Goal: Transaction & Acquisition: Purchase product/service

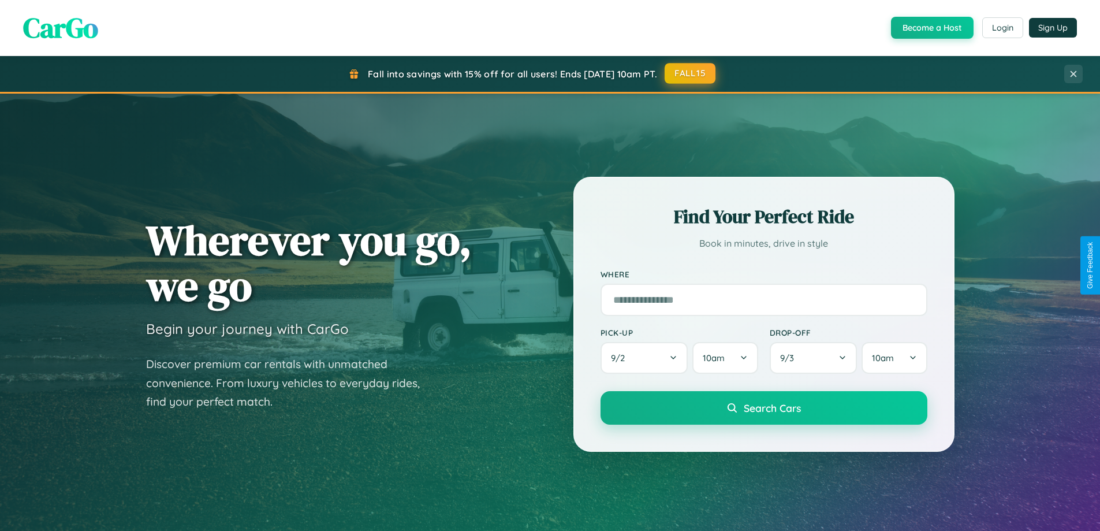
click at [691, 73] on button "FALL15" at bounding box center [690, 73] width 51 height 21
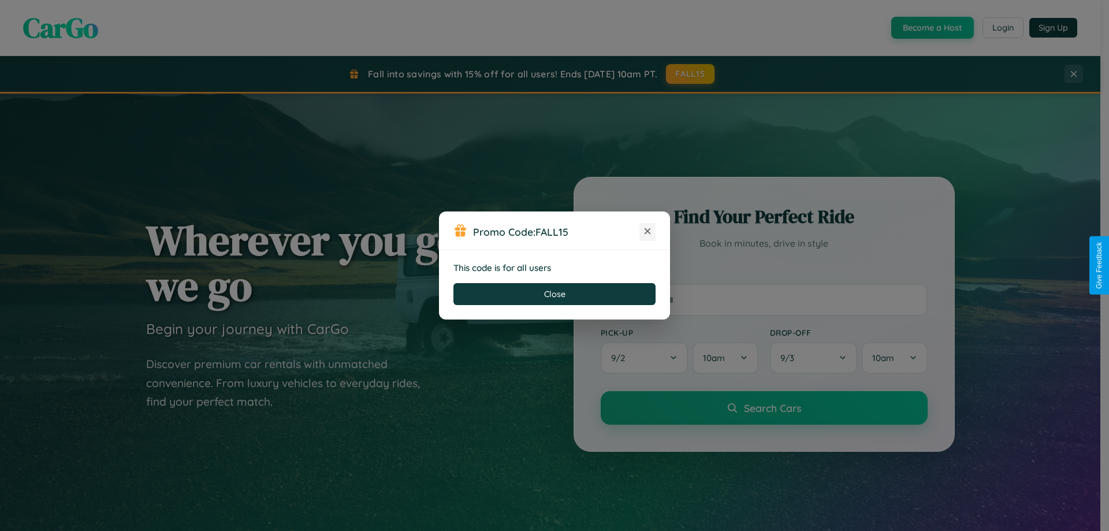
click at [648, 232] on icon at bounding box center [648, 231] width 12 height 12
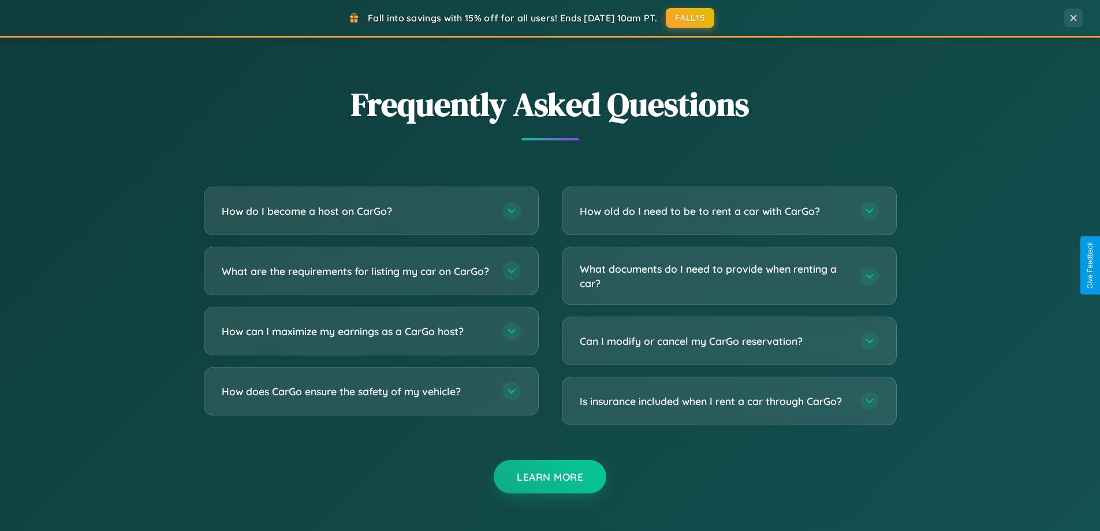
scroll to position [2223, 0]
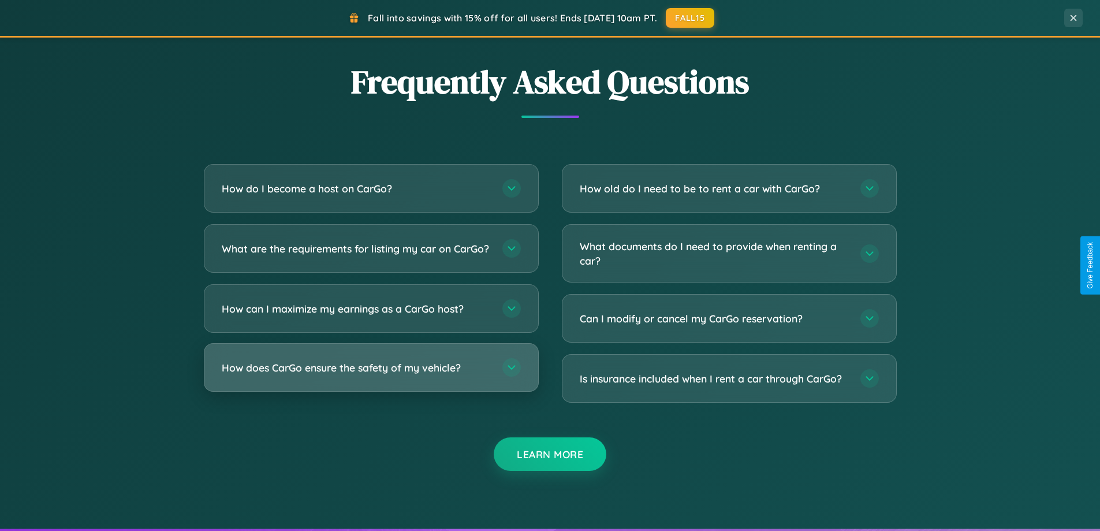
click at [371, 375] on h3 "How does CarGo ensure the safety of my vehicle?" at bounding box center [356, 367] width 269 height 14
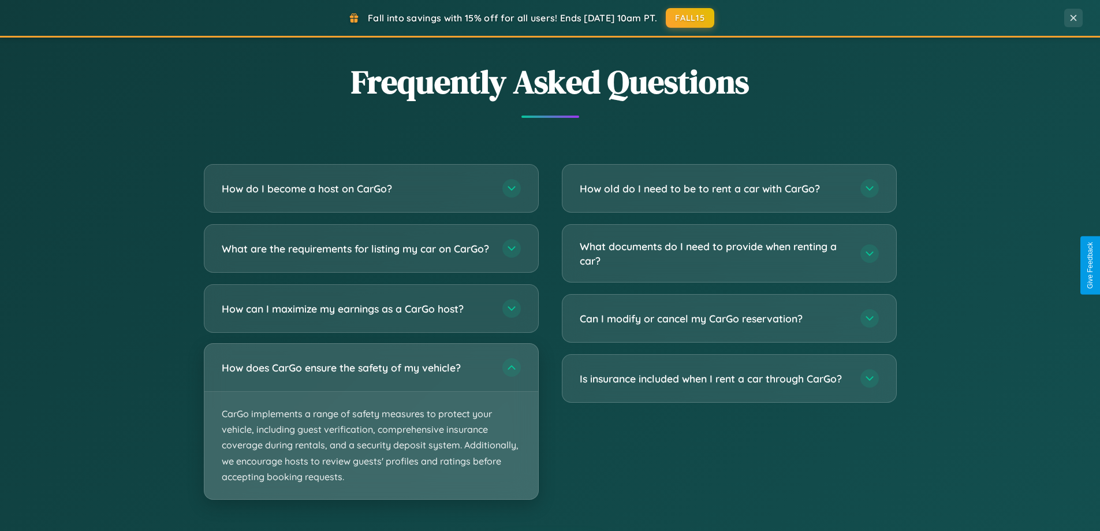
click at [371, 431] on p "CarGo implements a range of safety measures to protect your vehicle, including …" at bounding box center [371, 445] width 334 height 107
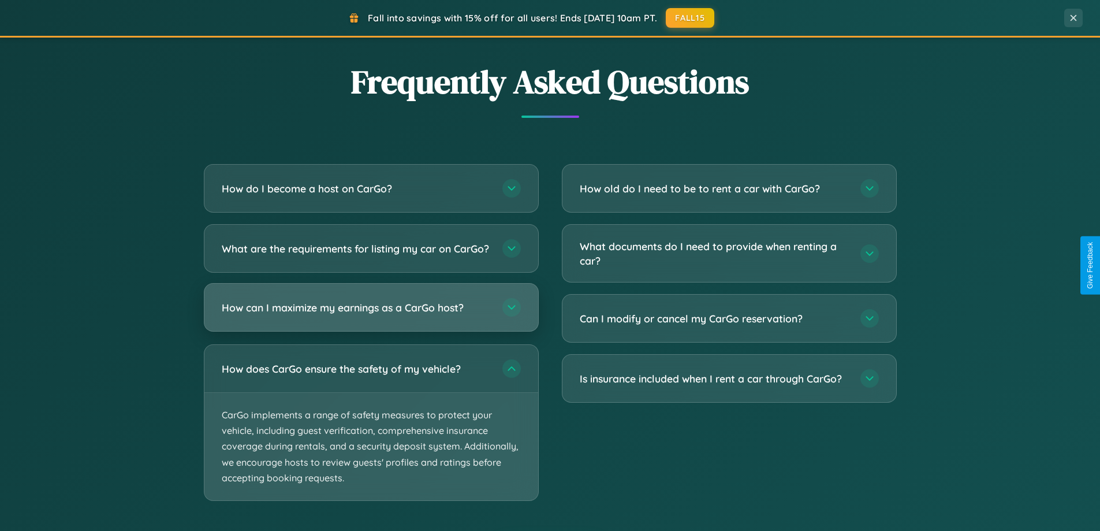
click at [371, 315] on h3 "How can I maximize my earnings as a CarGo host?" at bounding box center [356, 307] width 269 height 14
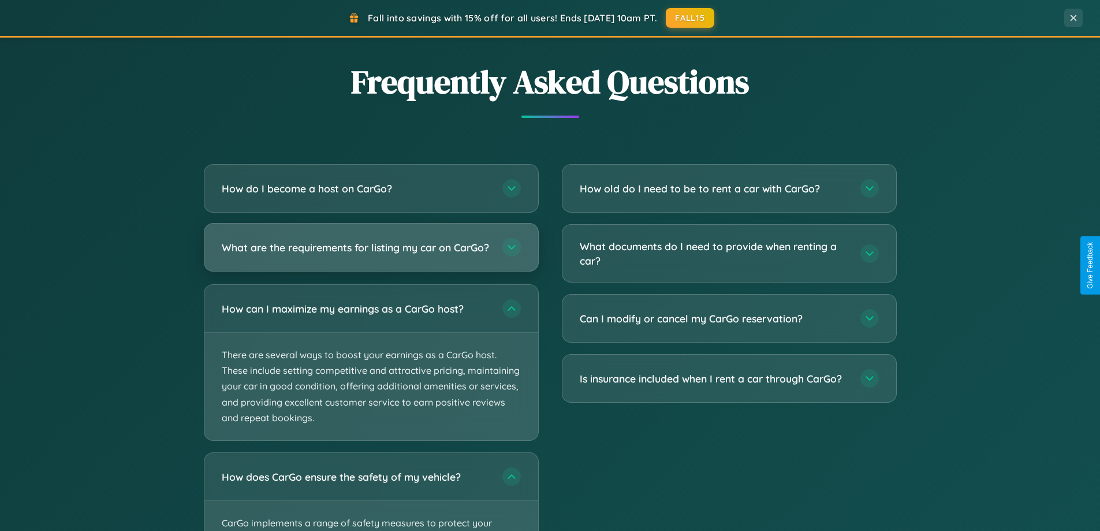
click at [371, 252] on h3 "What are the requirements for listing my car on CarGo?" at bounding box center [356, 247] width 269 height 14
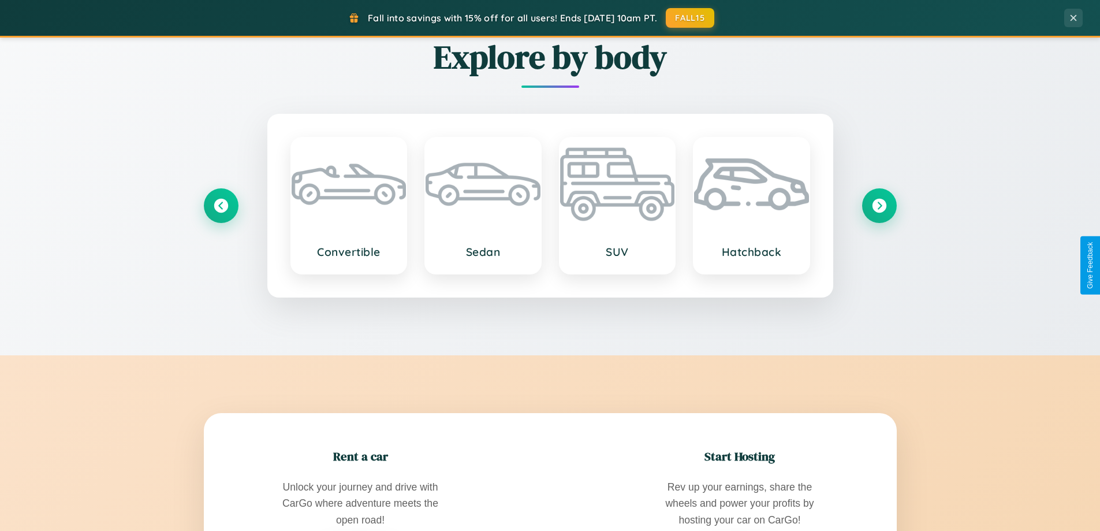
scroll to position [1353, 0]
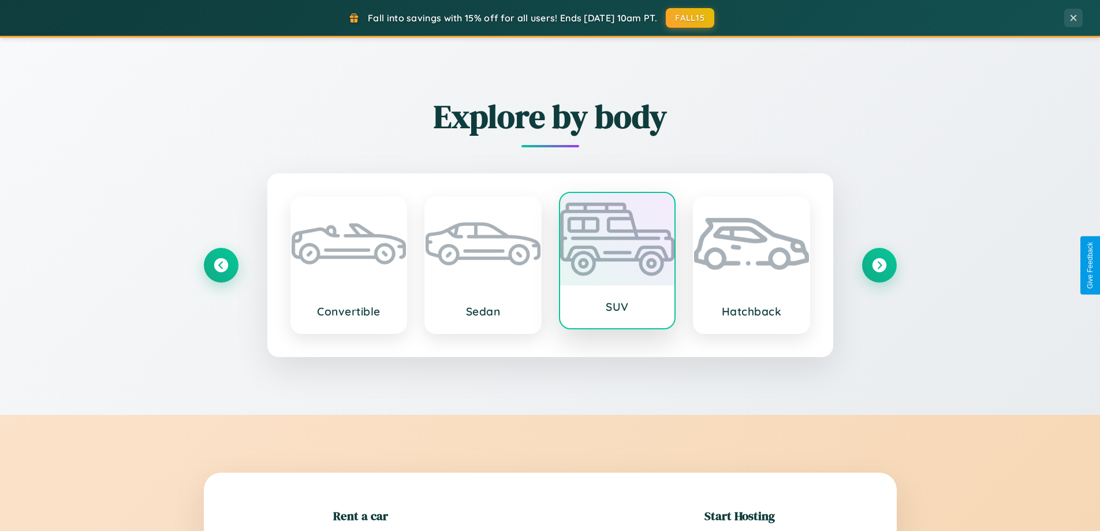
click at [617, 265] on div at bounding box center [617, 239] width 115 height 92
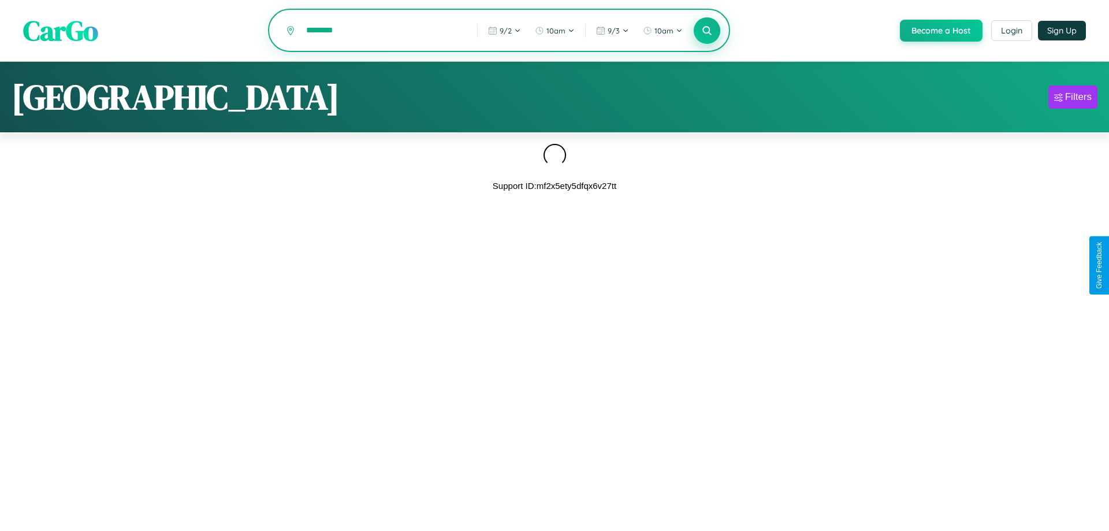
type input "********"
click at [706, 31] on icon at bounding box center [706, 30] width 11 height 11
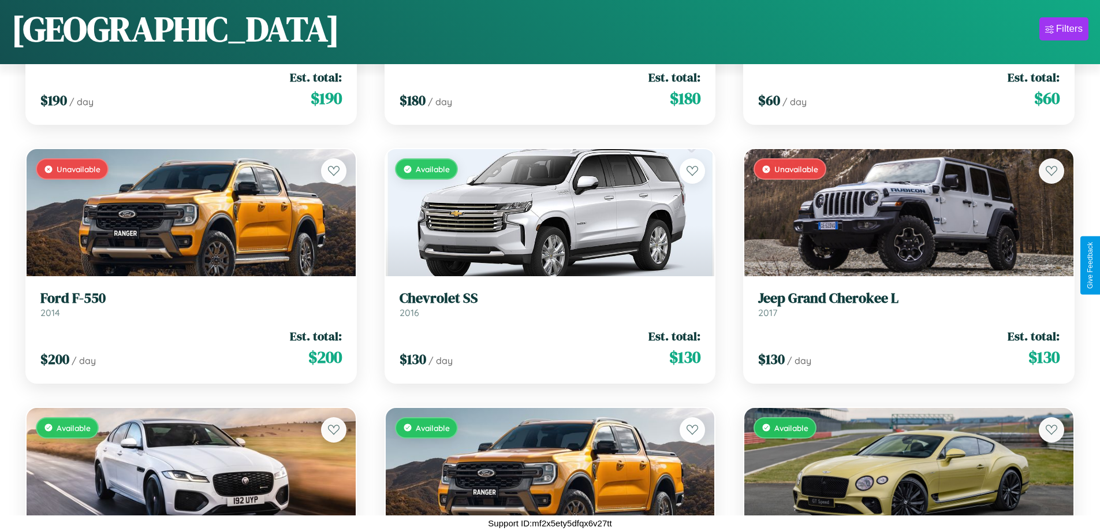
scroll to position [2490, 0]
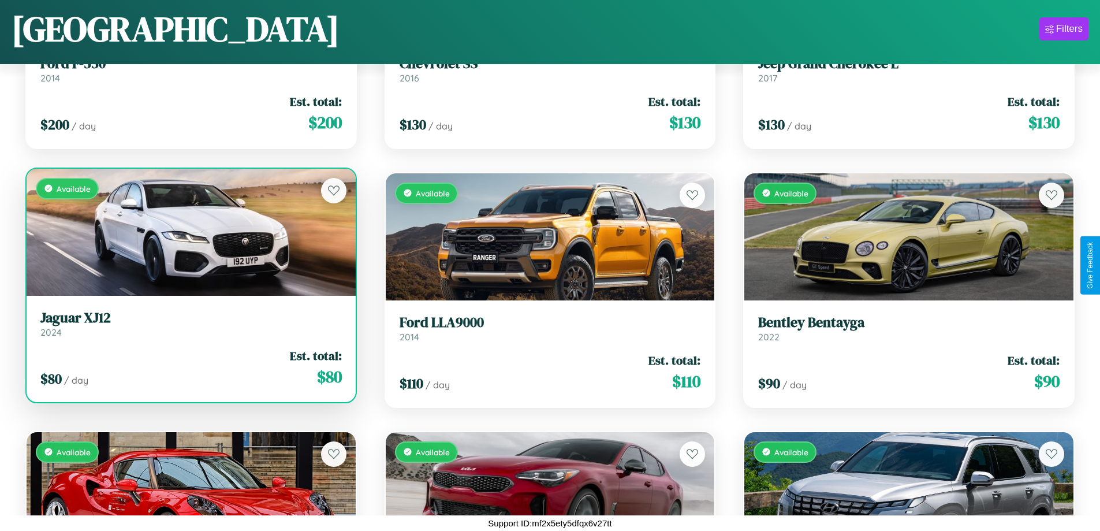
click at [189, 232] on div "Available" at bounding box center [191, 232] width 329 height 127
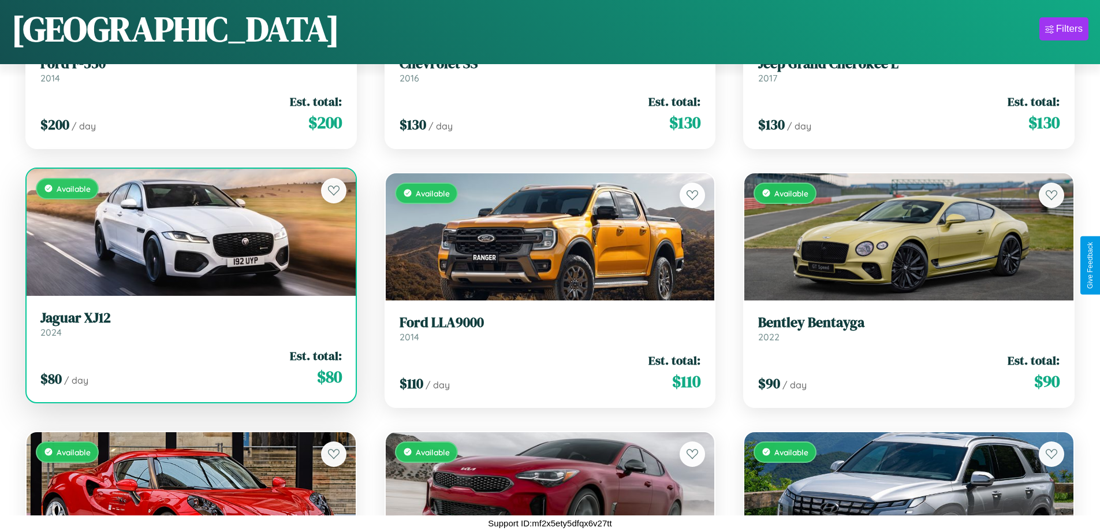
click at [189, 232] on div "Available" at bounding box center [191, 232] width 329 height 127
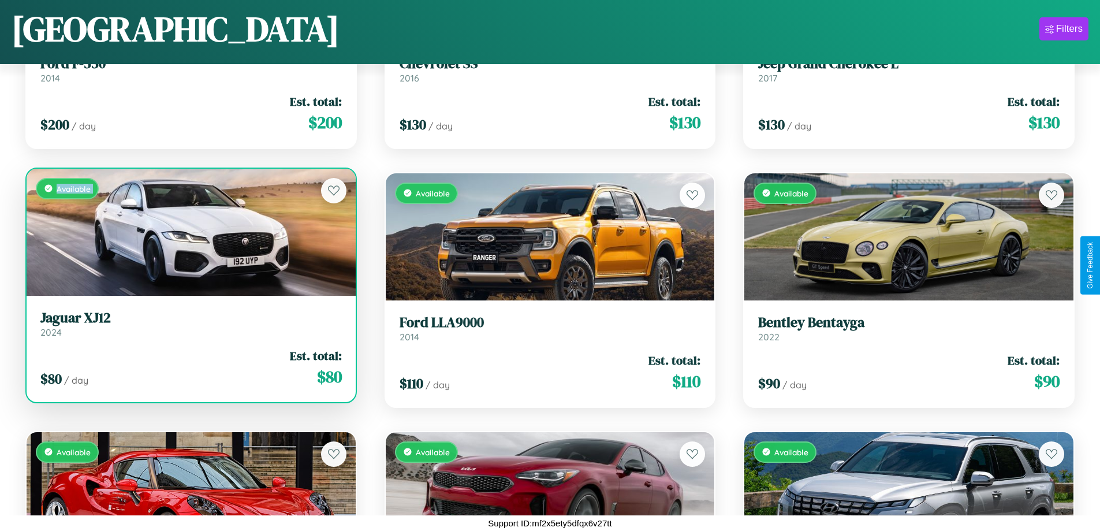
click at [189, 232] on div "Available" at bounding box center [191, 232] width 329 height 127
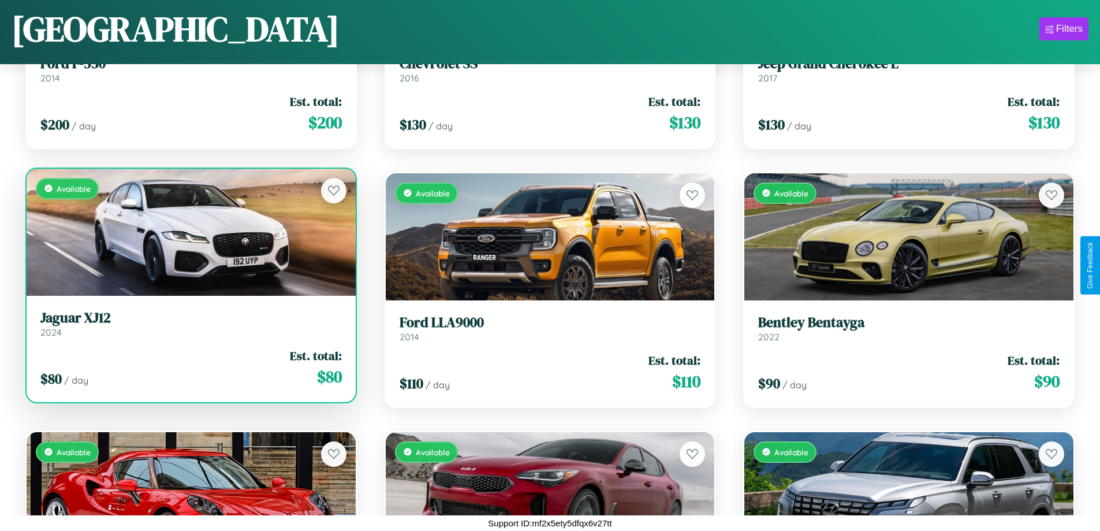
click at [189, 232] on div "Available" at bounding box center [191, 232] width 329 height 127
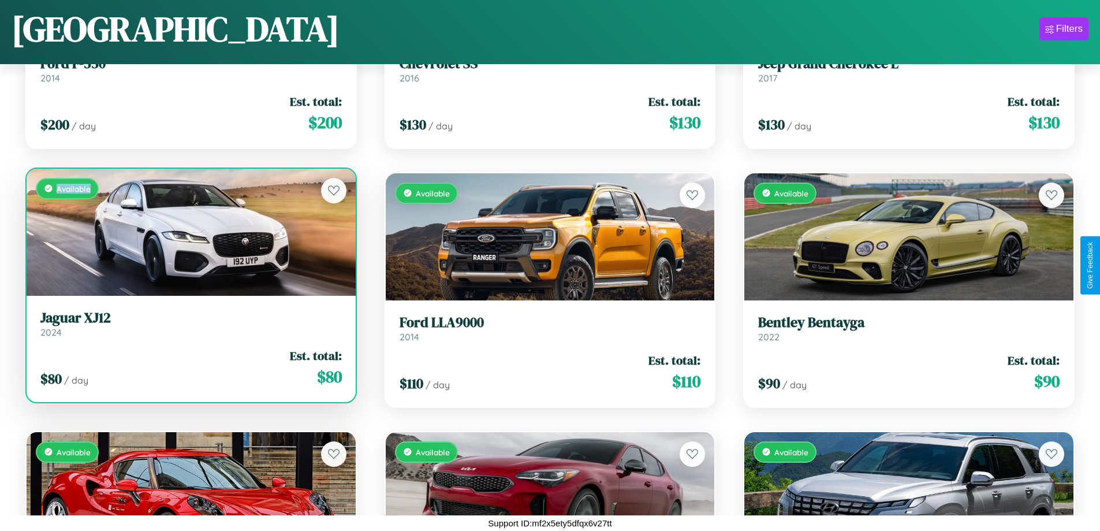
click at [189, 232] on div "Available" at bounding box center [191, 232] width 329 height 127
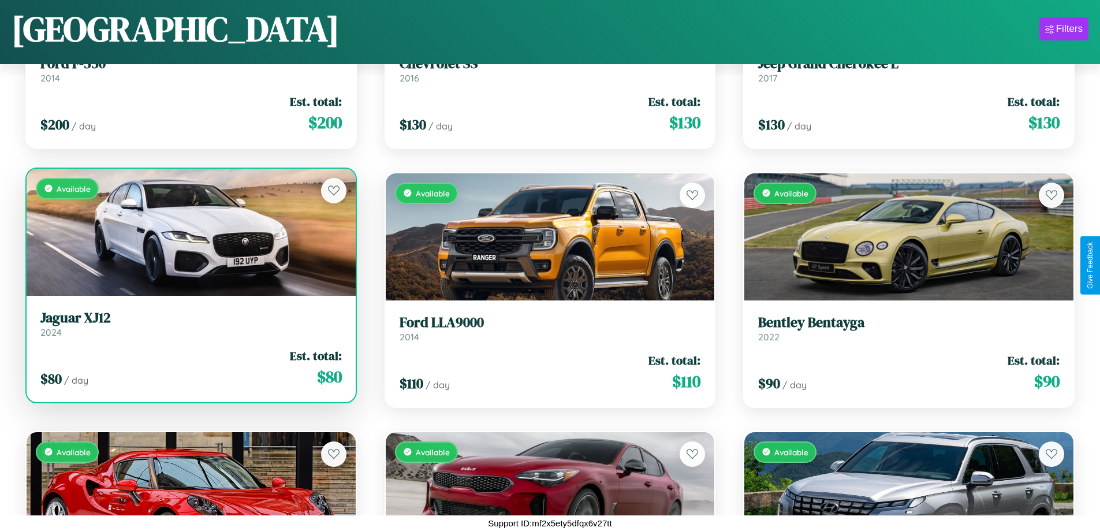
click at [189, 323] on h3 "Jaguar XJ12" at bounding box center [191, 318] width 302 height 17
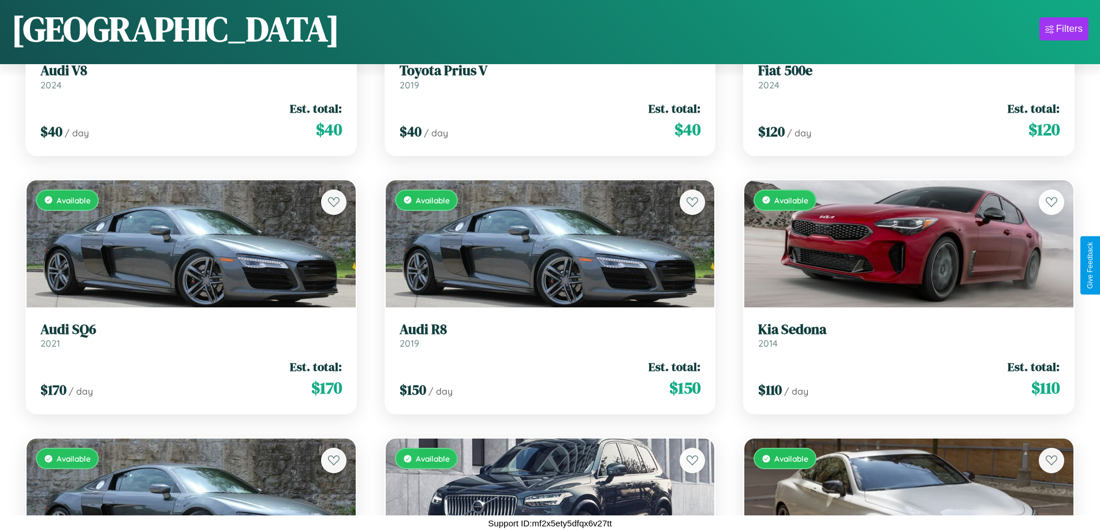
scroll to position [421, 0]
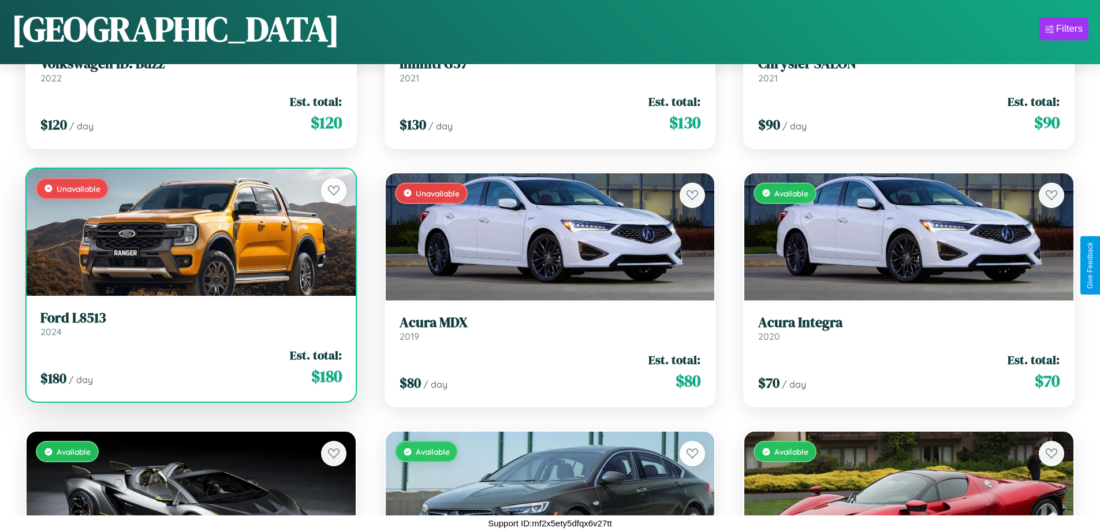
click at [189, 326] on link "Ford L8513 2024" at bounding box center [191, 324] width 302 height 28
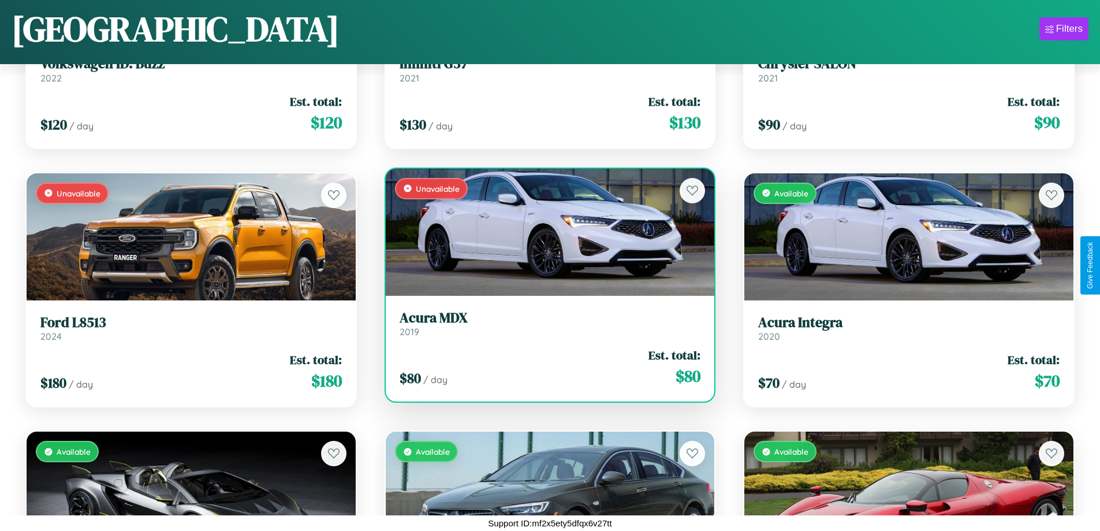
click at [545, 323] on h3 "Acura MDX" at bounding box center [551, 318] width 302 height 17
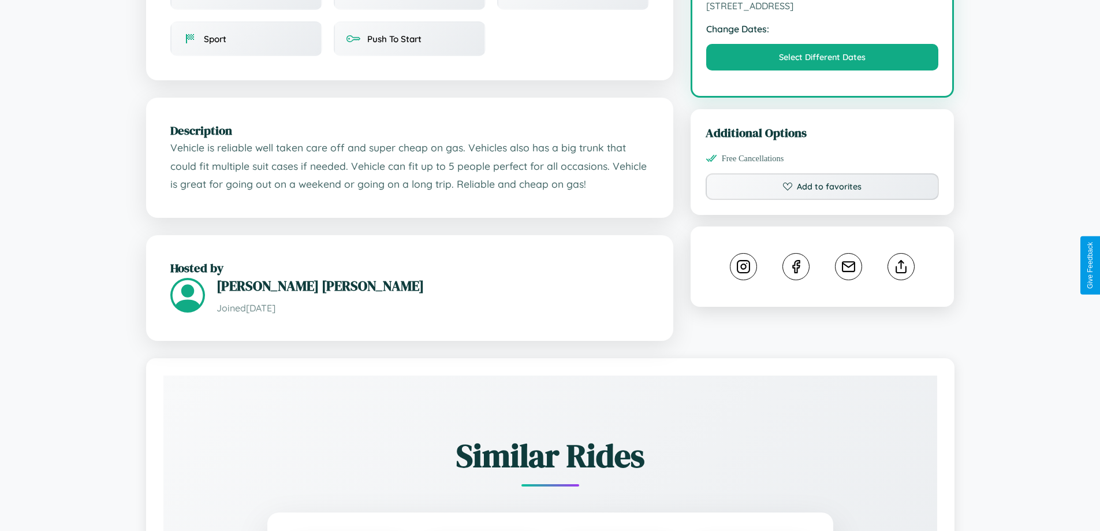
scroll to position [380, 0]
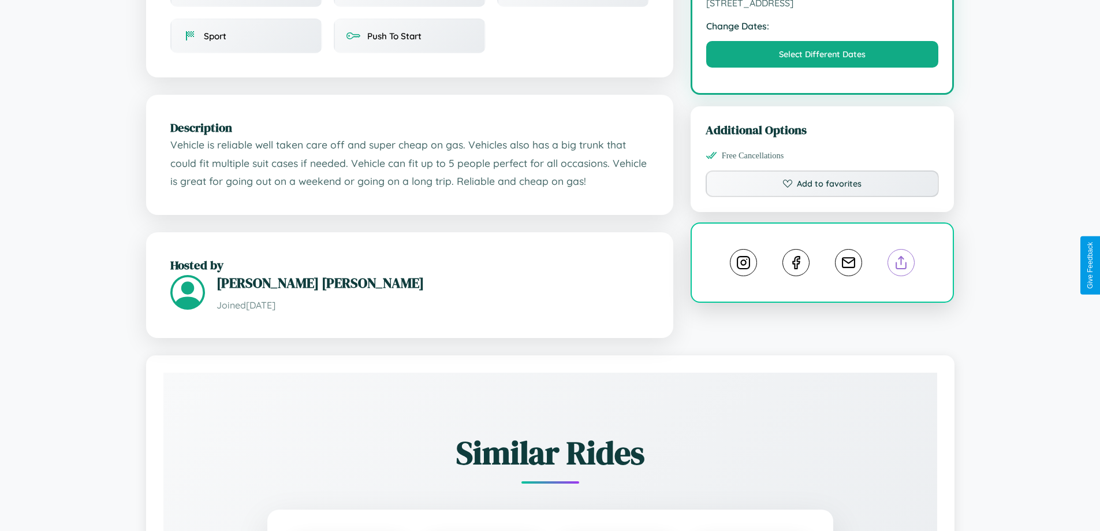
click at [902, 265] on line at bounding box center [902, 260] width 0 height 8
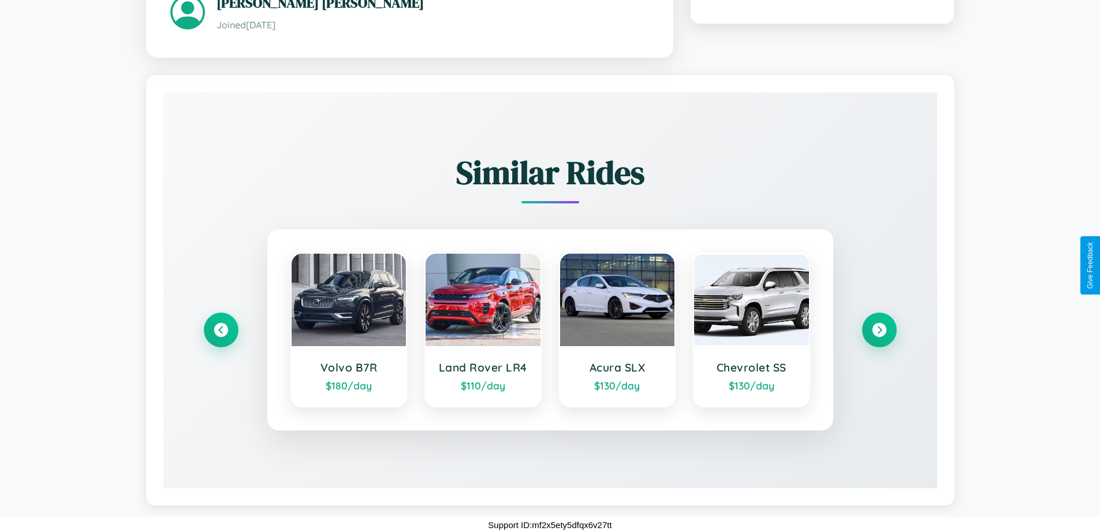
scroll to position [663, 0]
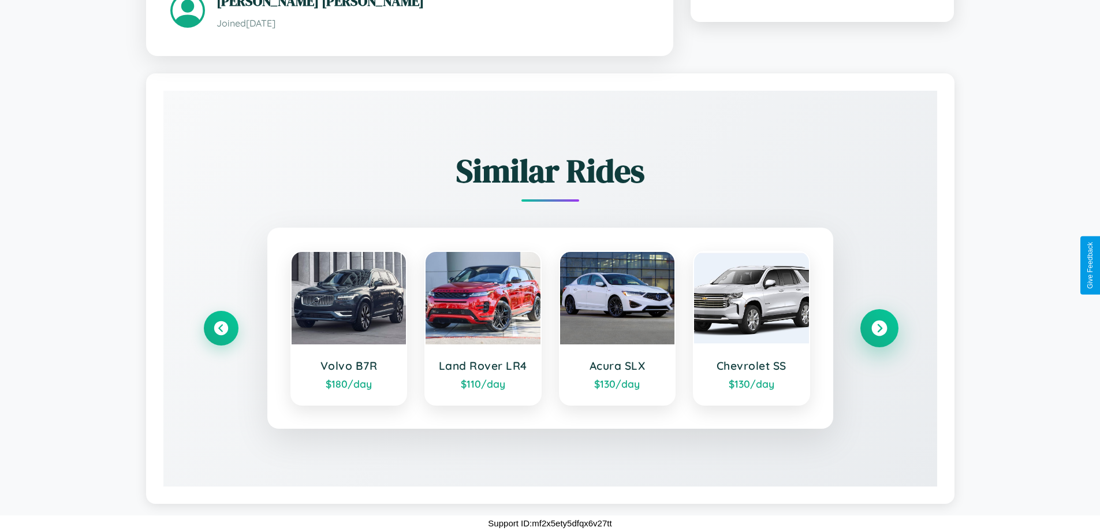
click at [879, 328] on icon at bounding box center [880, 328] width 16 height 16
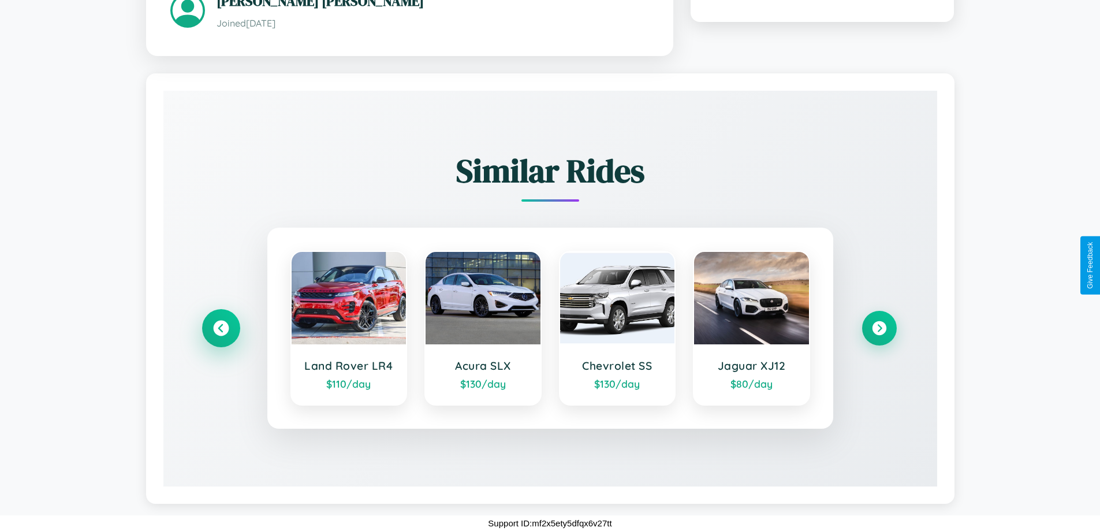
click at [221, 328] on icon at bounding box center [221, 328] width 16 height 16
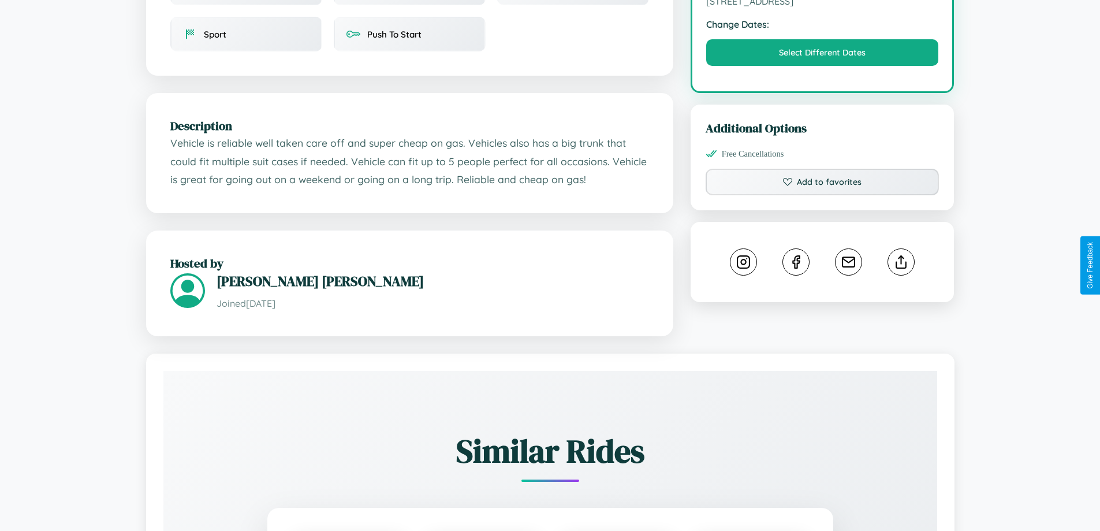
scroll to position [380, 0]
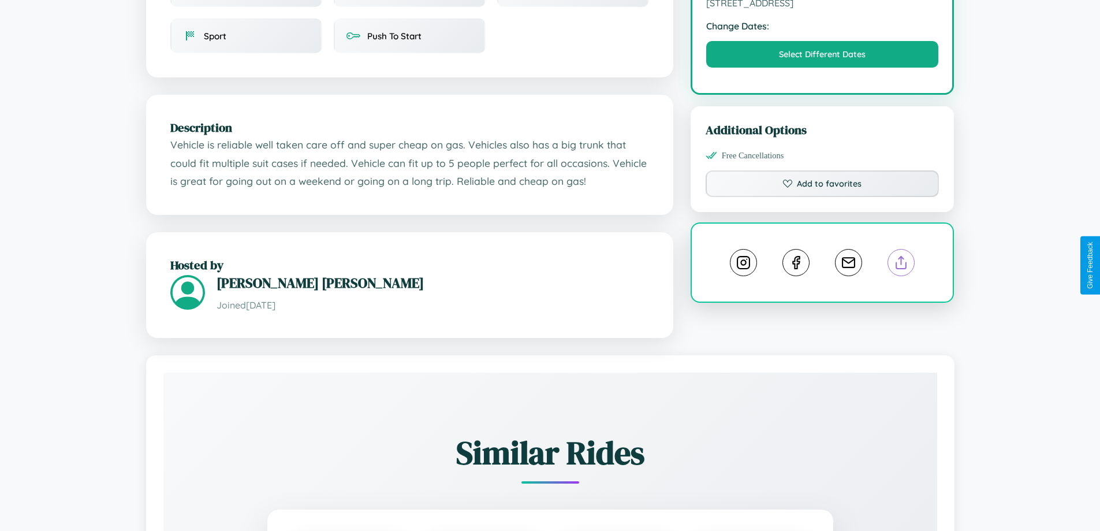
click at [902, 264] on line at bounding box center [902, 260] width 0 height 8
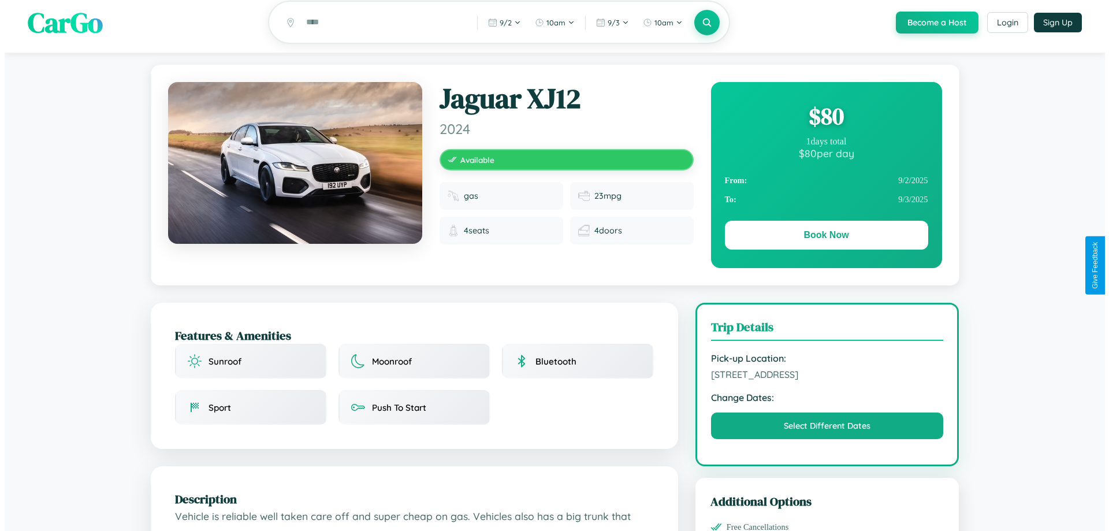
scroll to position [0, 0]
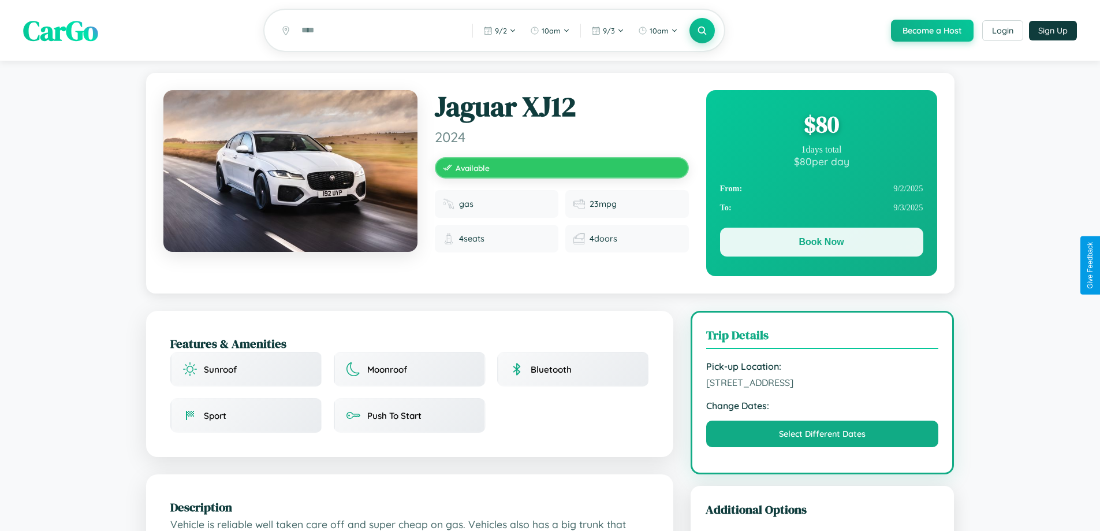
click at [821, 245] on button "Book Now" at bounding box center [821, 242] width 203 height 29
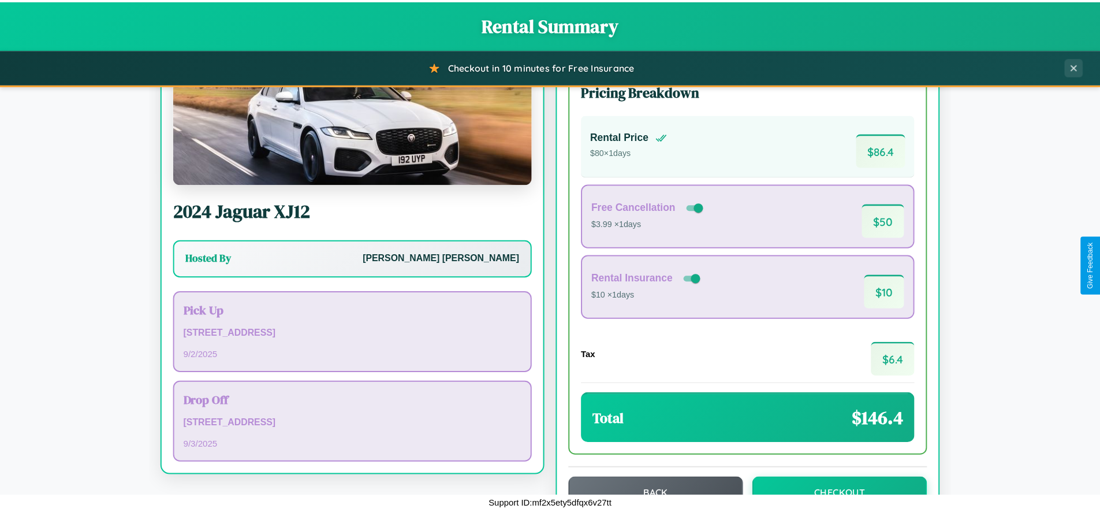
scroll to position [79, 0]
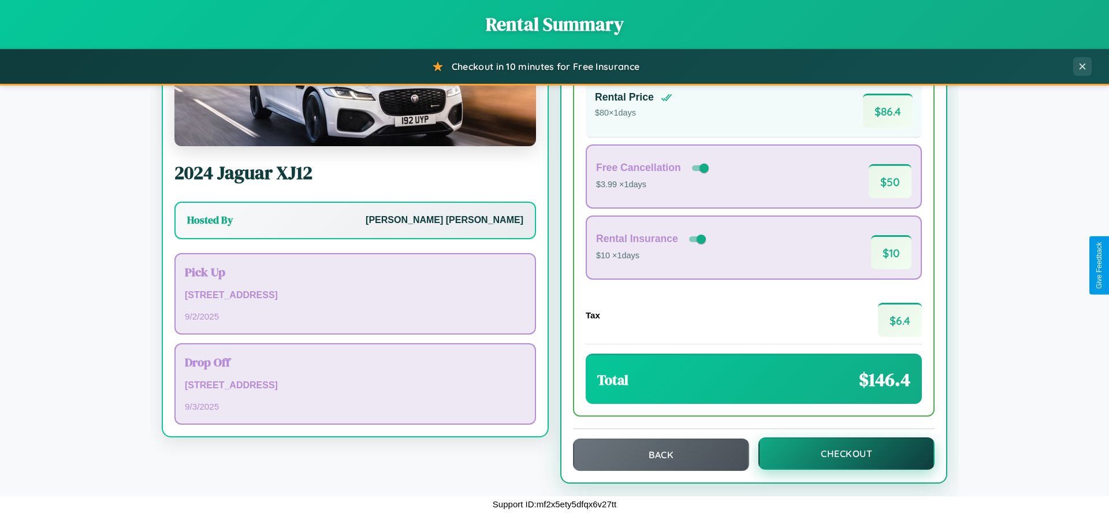
click at [839, 453] on button "Checkout" at bounding box center [846, 453] width 176 height 32
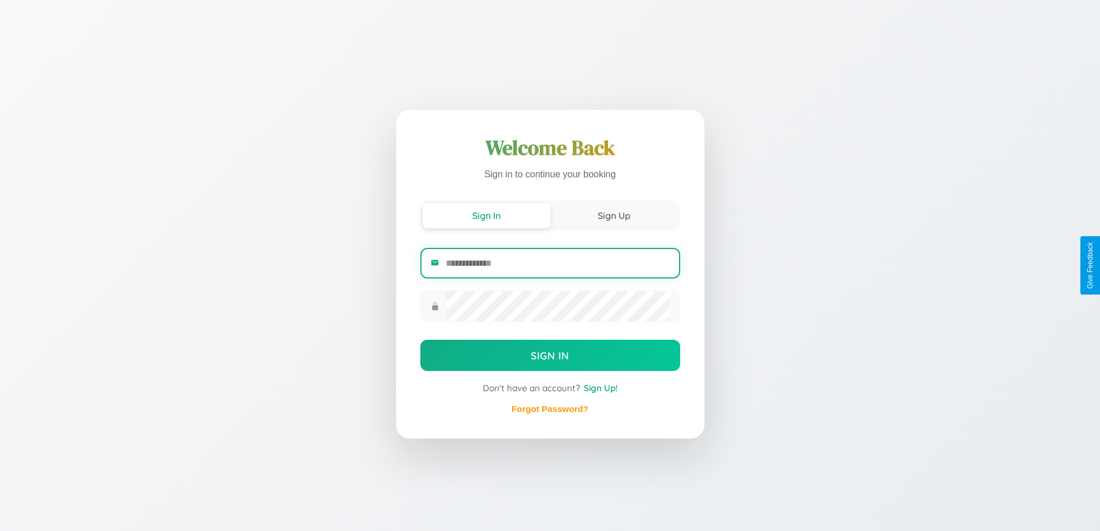
click at [557, 263] on input "email" at bounding box center [558, 263] width 224 height 28
type input "**********"
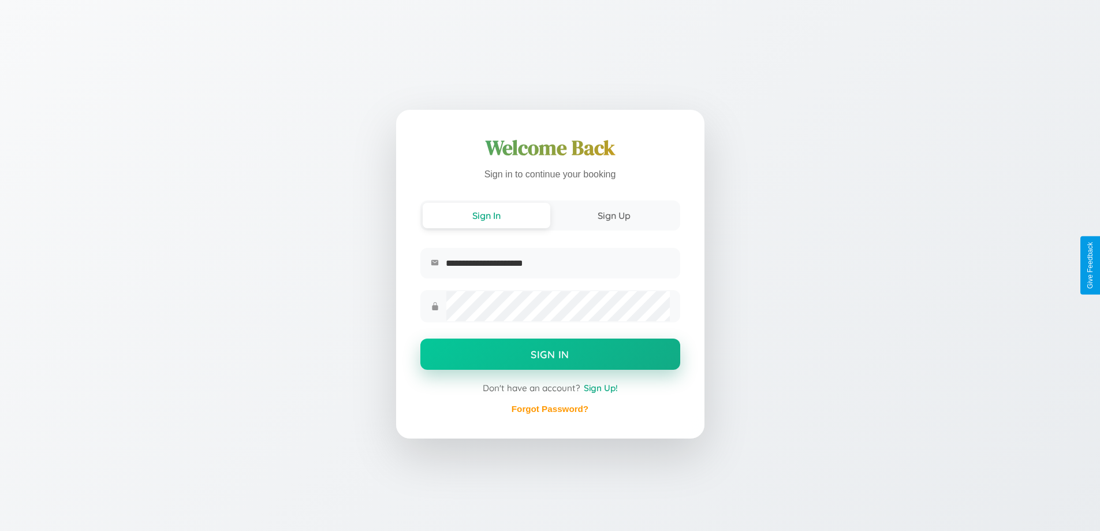
click at [550, 355] on button "Sign In" at bounding box center [551, 354] width 260 height 31
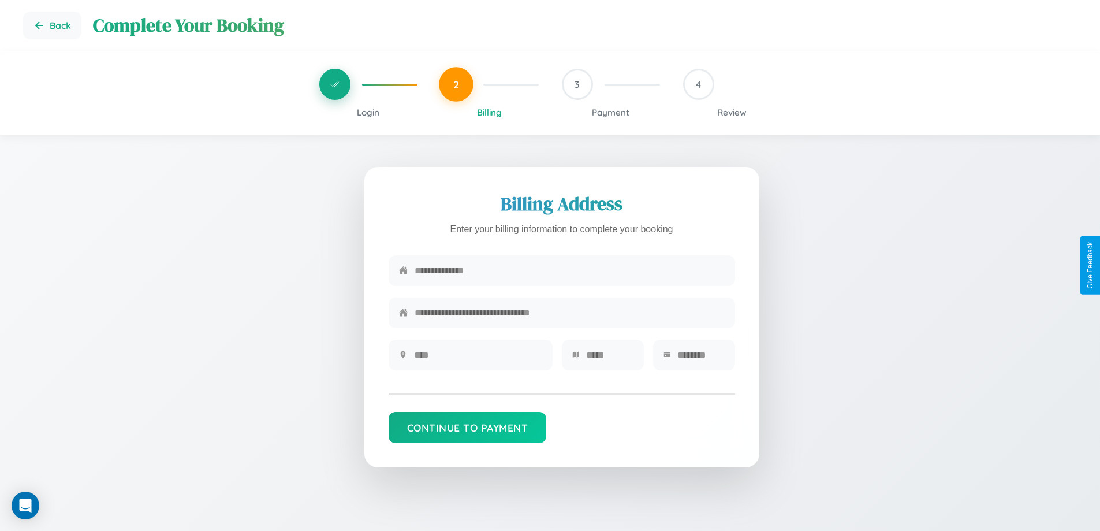
click at [570, 271] on input "text" at bounding box center [570, 270] width 310 height 28
type input "**********"
click at [478, 359] on input "text" at bounding box center [478, 355] width 128 height 28
type input "********"
click at [609, 359] on input "text" at bounding box center [609, 355] width 47 height 28
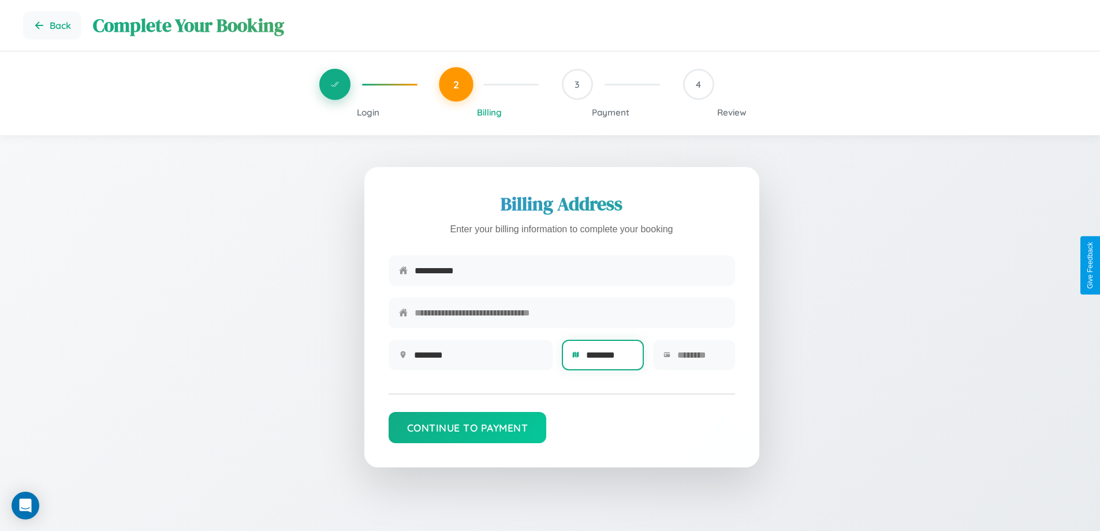
type input "********"
click at [701, 359] on input "text" at bounding box center [701, 355] width 47 height 28
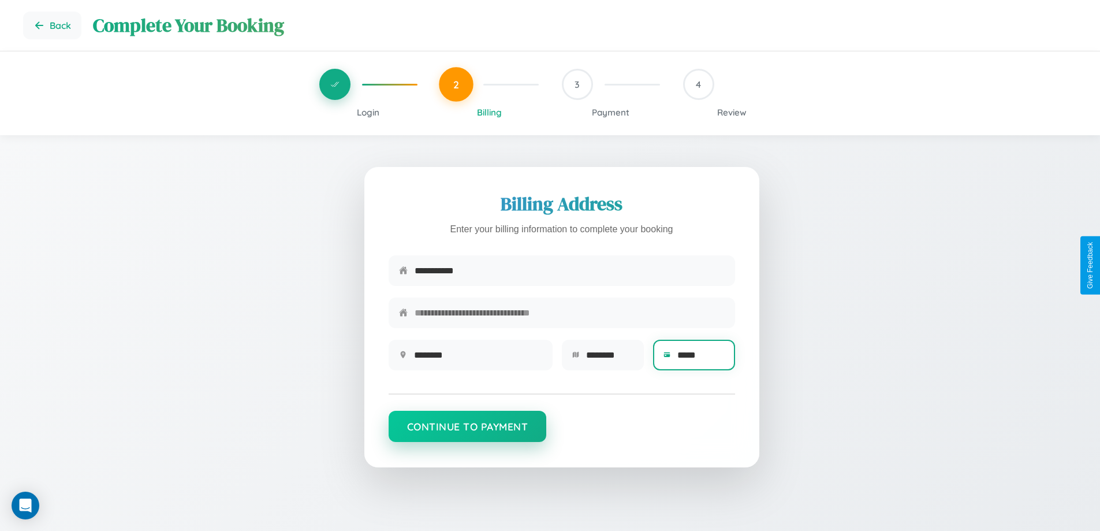
type input "*****"
click at [467, 432] on button "Continue to Payment" at bounding box center [468, 426] width 158 height 31
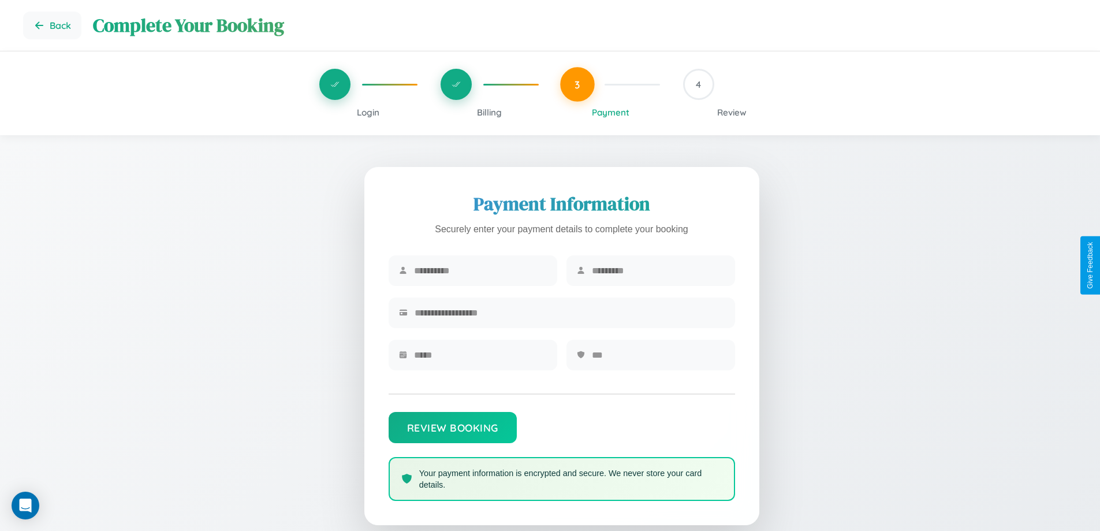
click at [480, 271] on input "text" at bounding box center [480, 270] width 133 height 28
type input "******"
click at [658, 271] on input "text" at bounding box center [658, 270] width 133 height 28
type input "******"
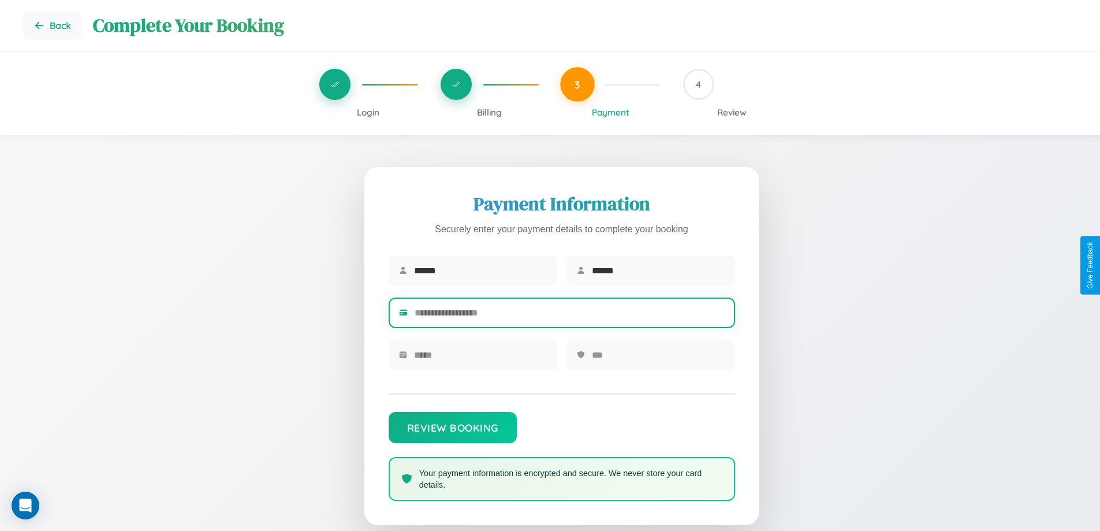
click at [570, 315] on input "text" at bounding box center [570, 313] width 310 height 28
type input "**********"
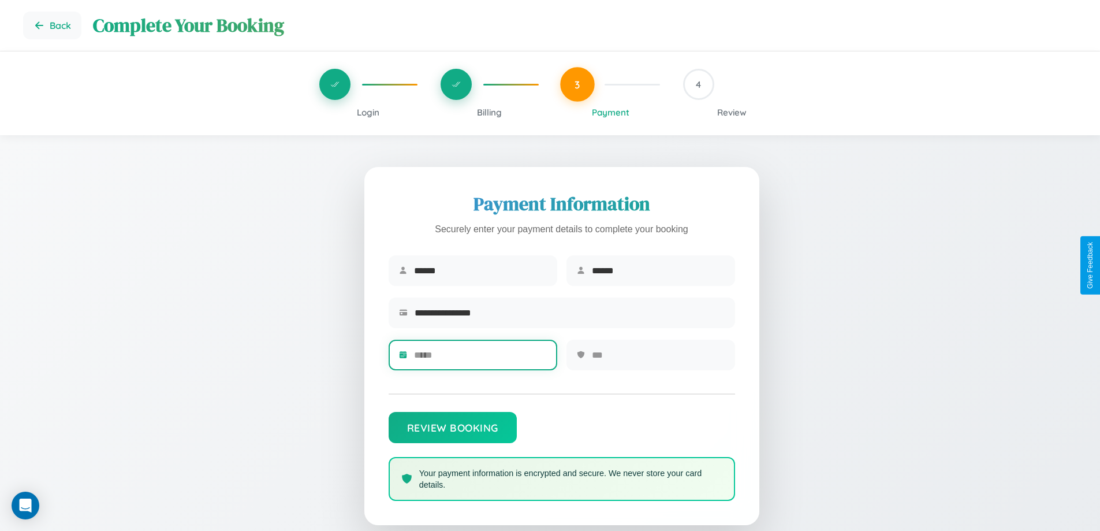
click at [480, 359] on input "text" at bounding box center [480, 355] width 133 height 28
type input "*****"
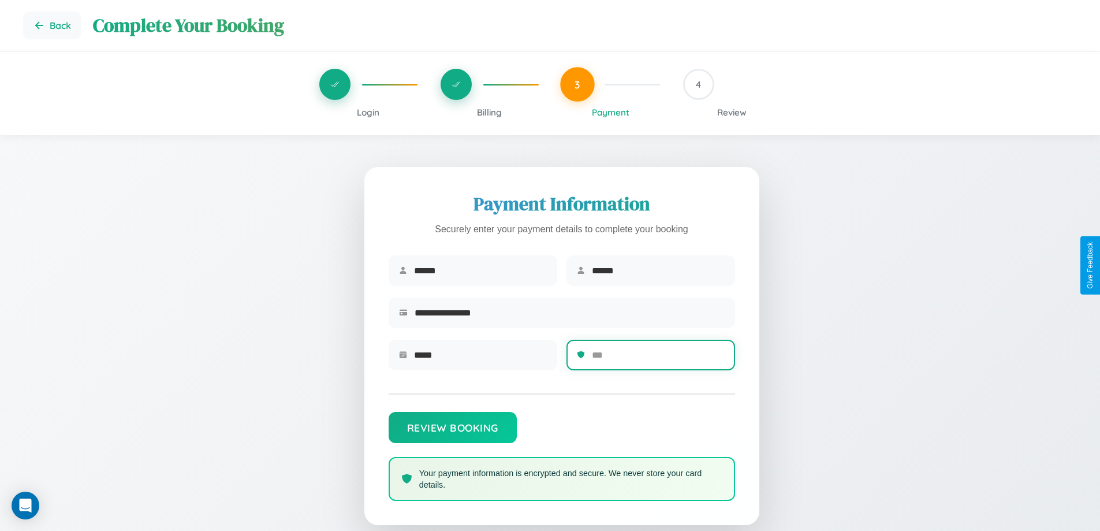
click at [658, 359] on input "text" at bounding box center [658, 355] width 133 height 28
type input "***"
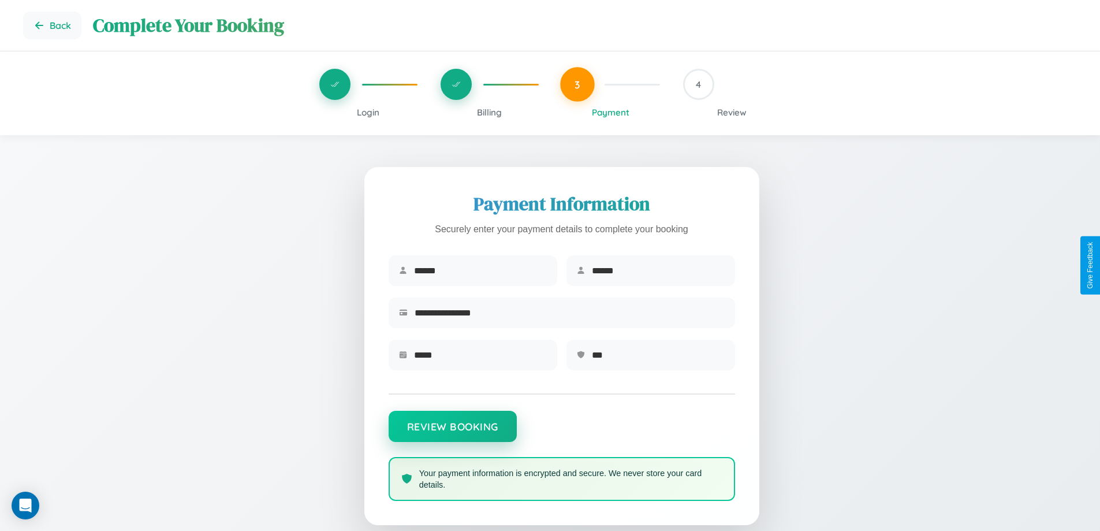
click at [452, 432] on button "Review Booking" at bounding box center [453, 426] width 128 height 31
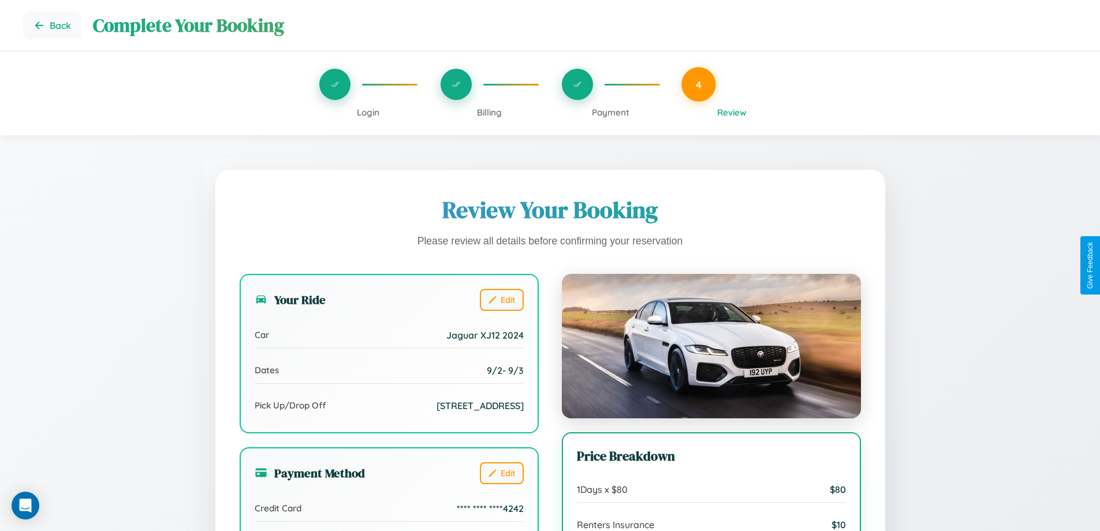
scroll to position [354, 0]
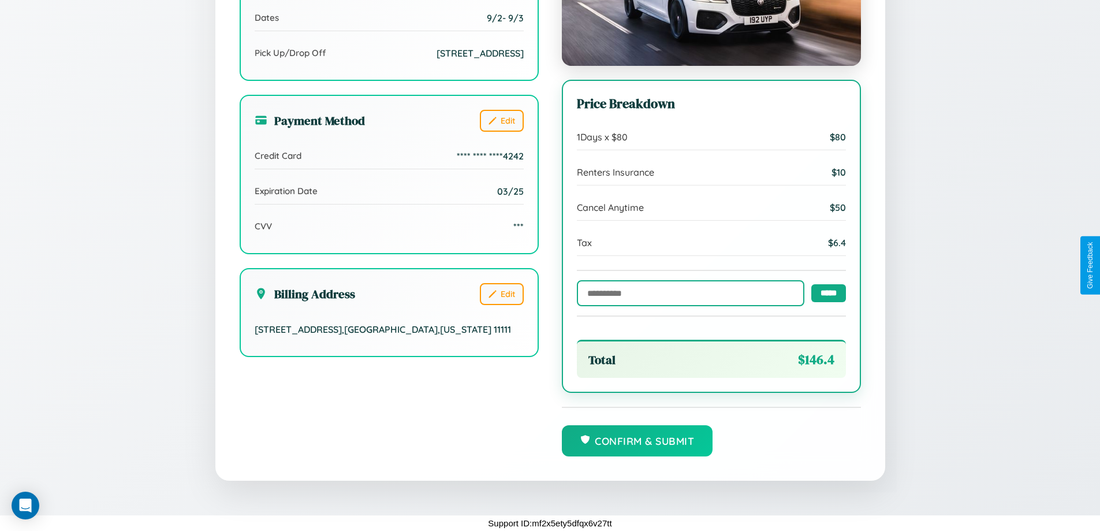
click at [687, 292] on input "text" at bounding box center [691, 293] width 228 height 26
type input "******"
click at [825, 292] on input "*****" at bounding box center [829, 293] width 35 height 18
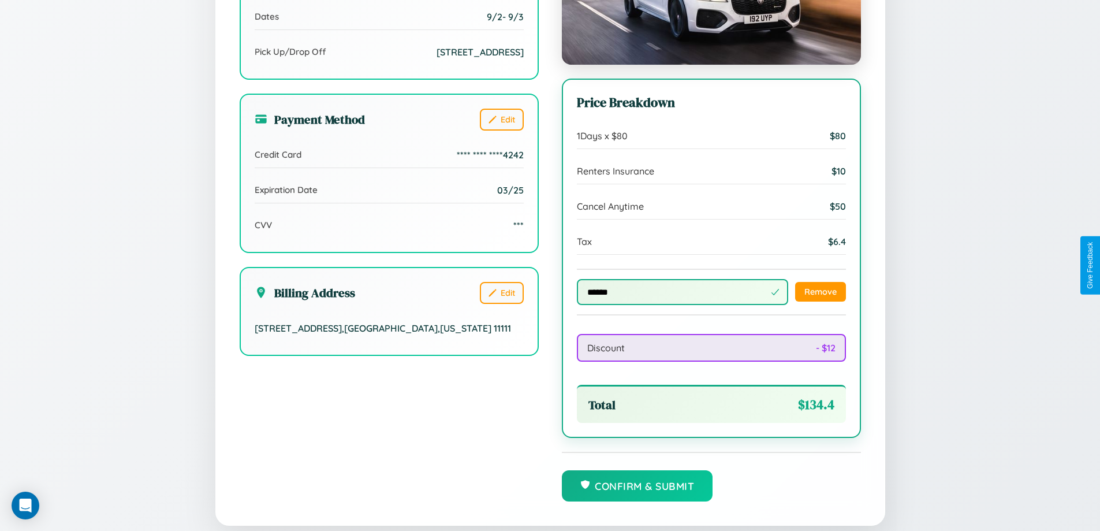
scroll to position [400, 0]
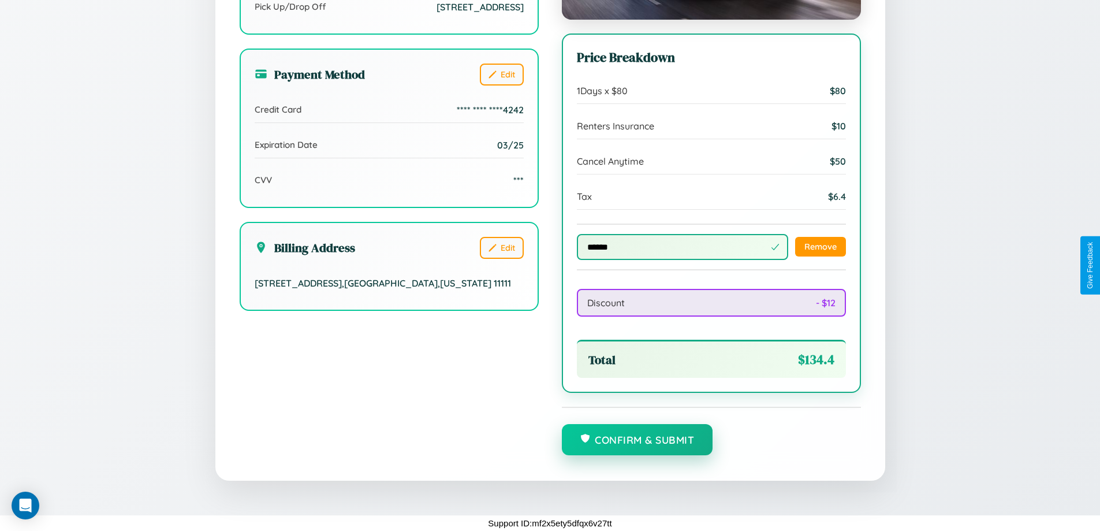
click at [637, 440] on button "Confirm & Submit" at bounding box center [637, 439] width 151 height 31
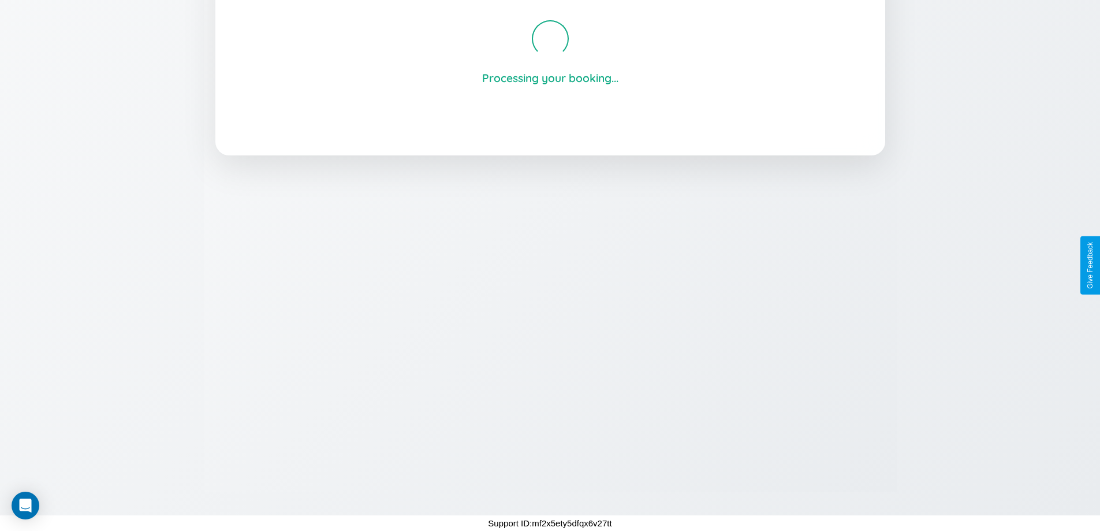
scroll to position [220, 0]
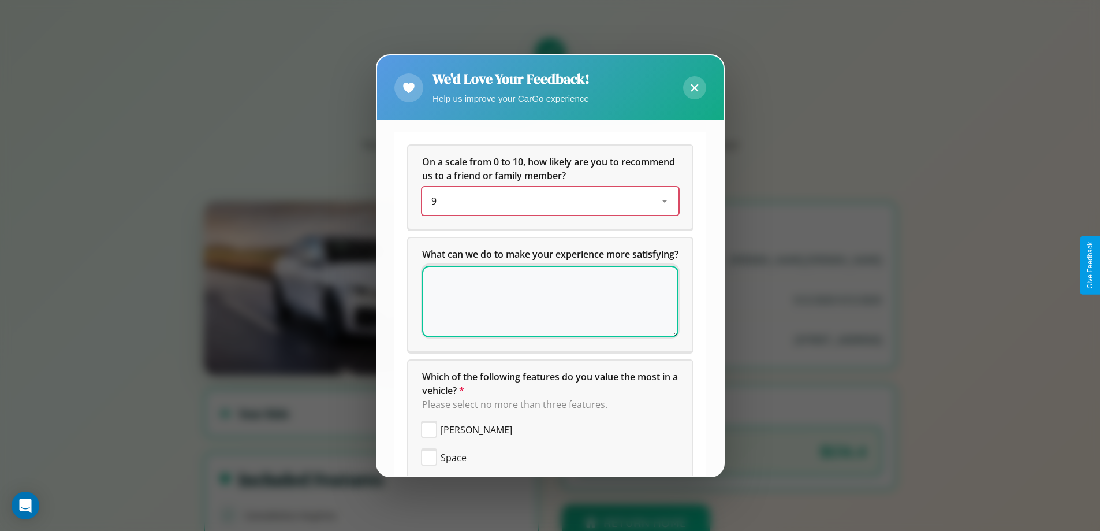
click at [546, 201] on div "9" at bounding box center [542, 201] width 220 height 14
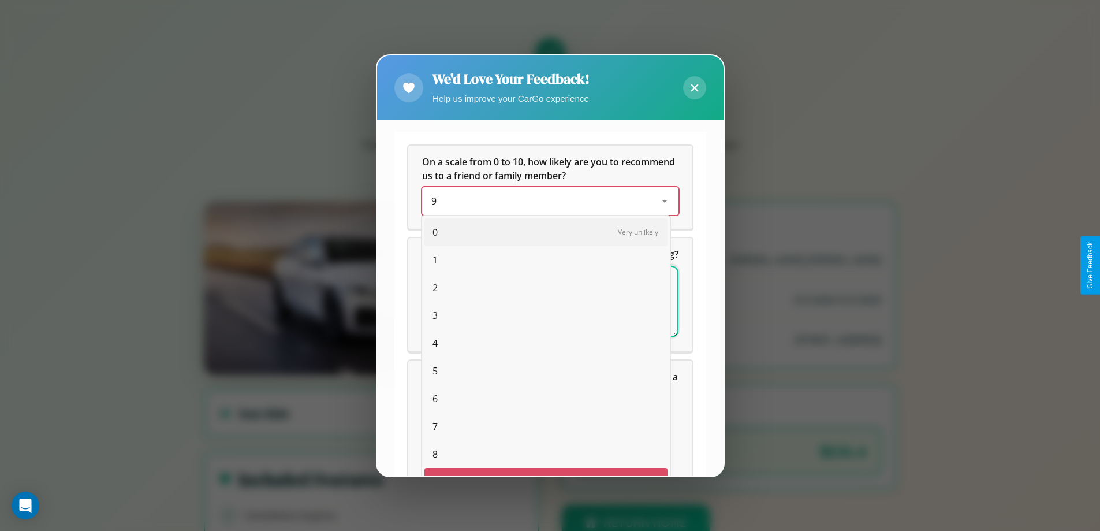
scroll to position [20, 47]
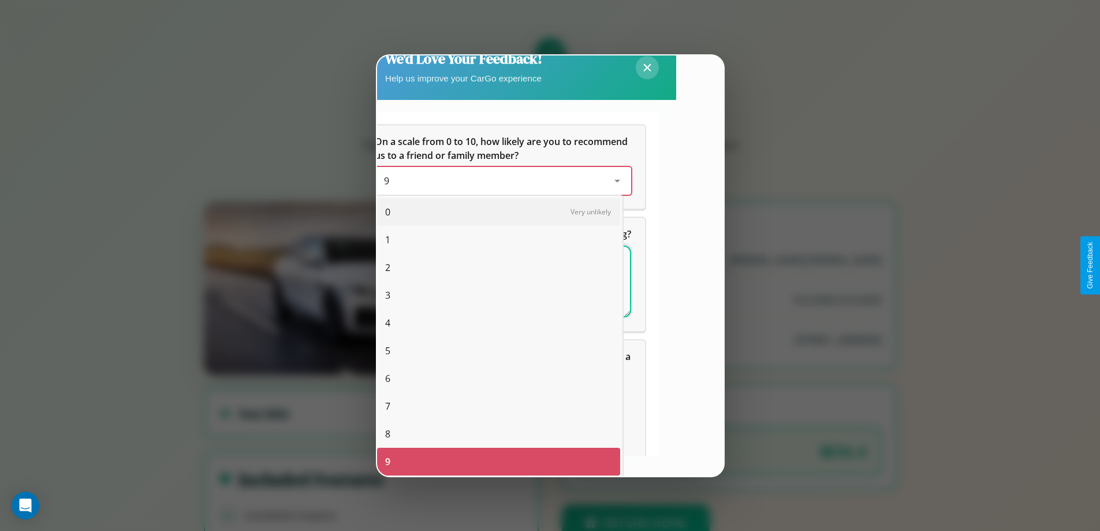
click at [388, 434] on span "8" at bounding box center [387, 434] width 5 height 14
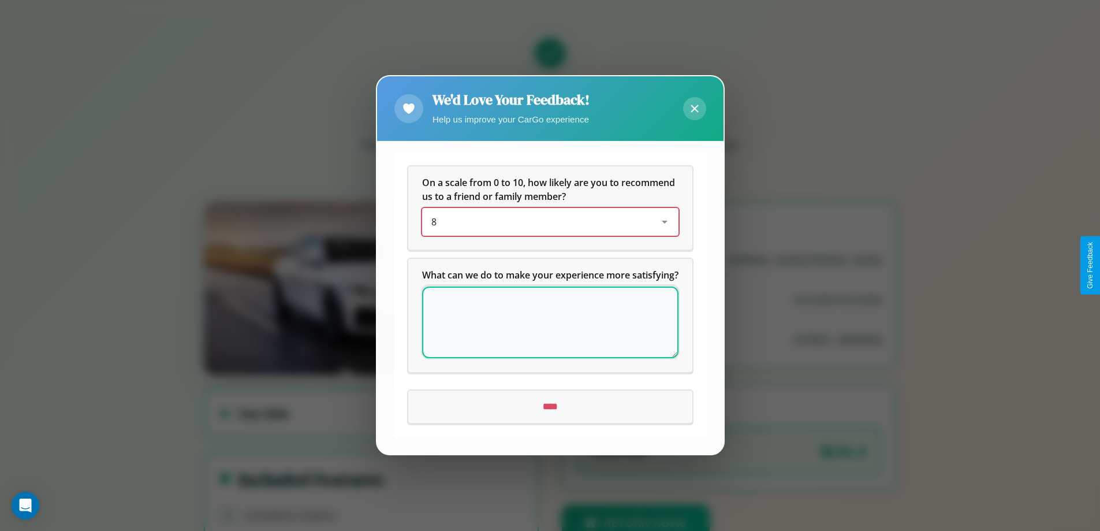
scroll to position [0, 0]
click at [694, 105] on icon at bounding box center [695, 109] width 8 height 8
